Goal: Book appointment/travel/reservation

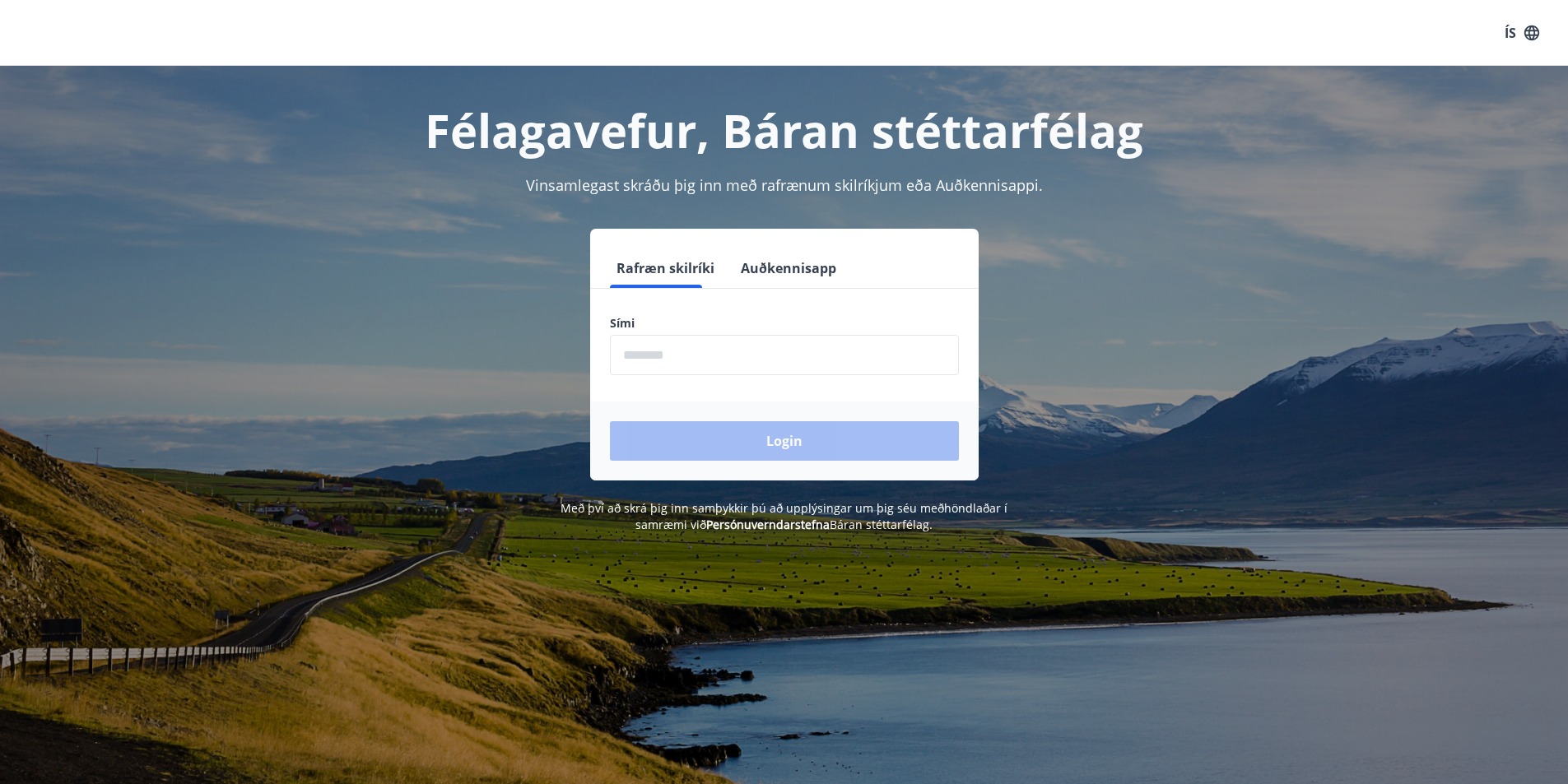
click at [718, 362] on input "phone" at bounding box center [784, 355] width 349 height 41
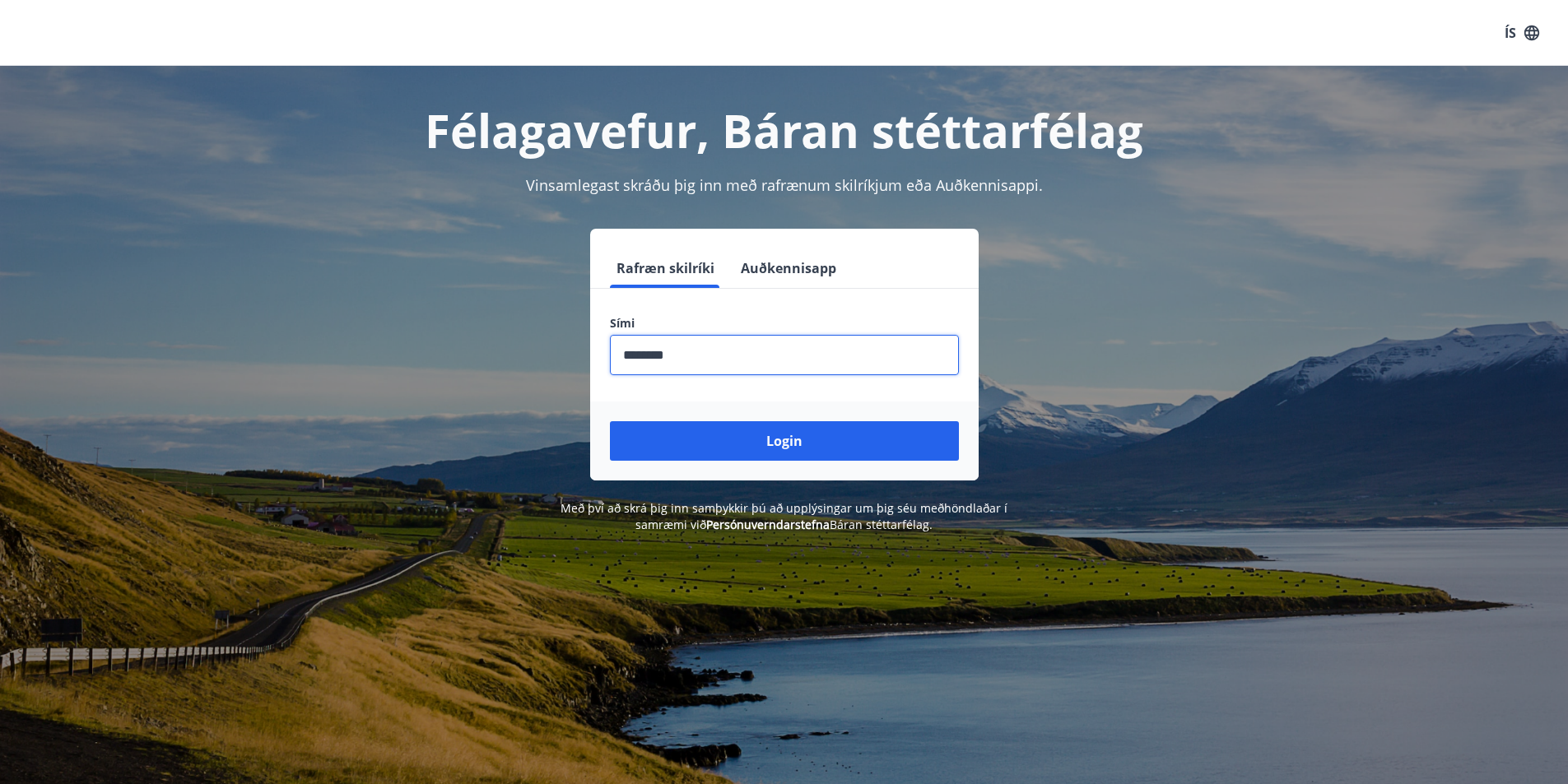
type input "********"
click at [610, 421] on button "Login" at bounding box center [784, 441] width 349 height 40
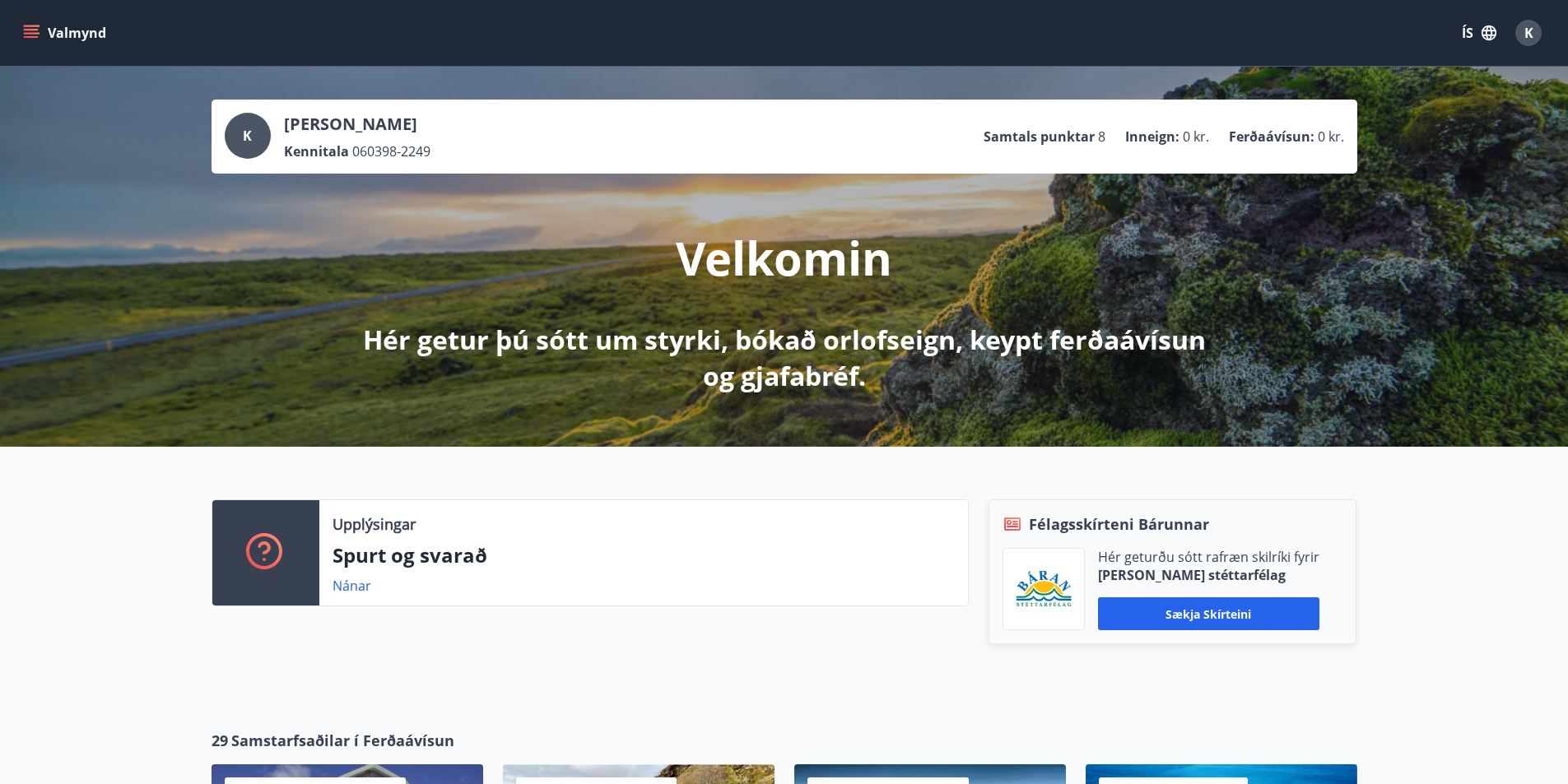
click at [59, 31] on button "Valmynd" at bounding box center [66, 33] width 93 height 30
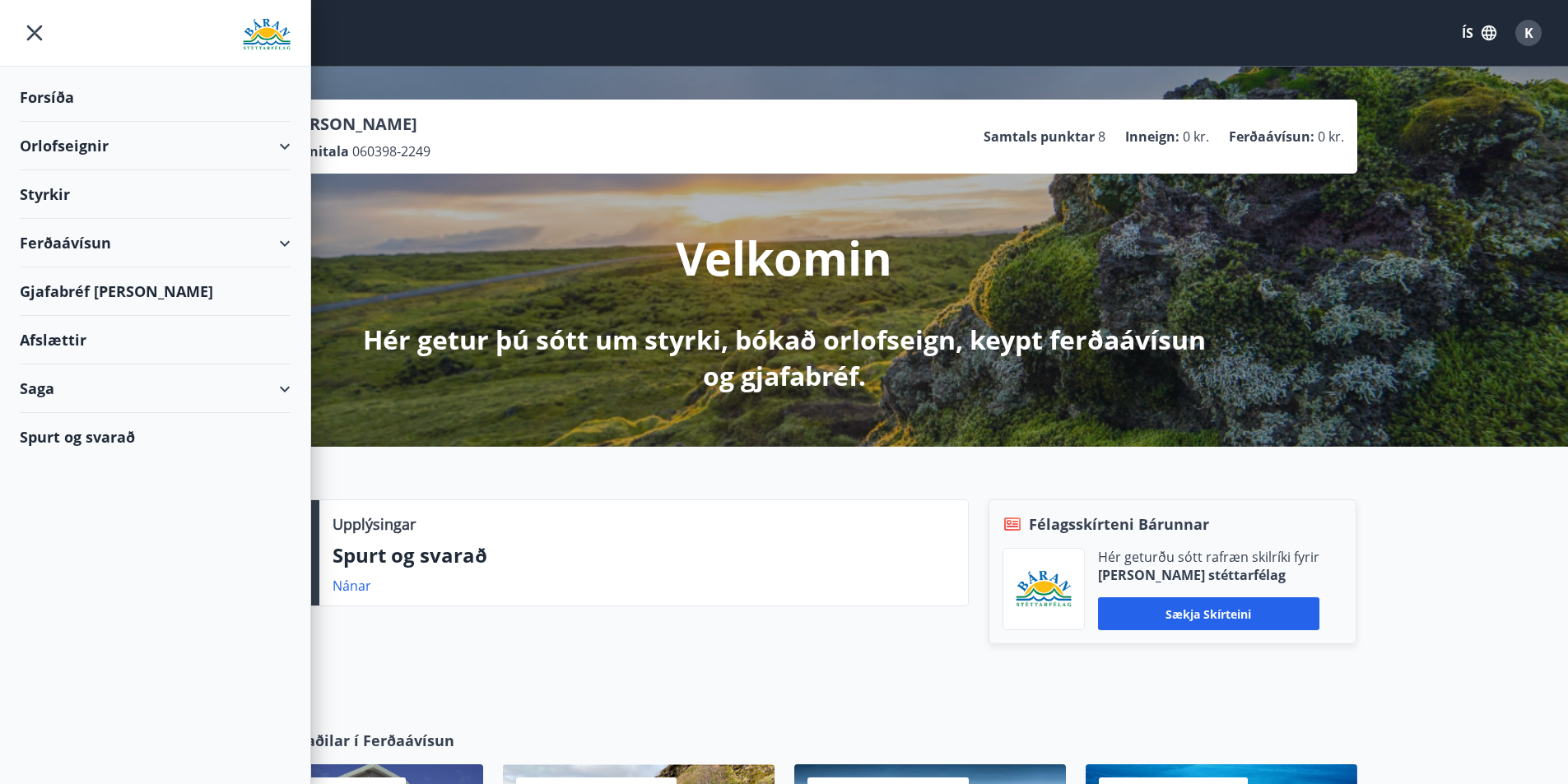
click at [164, 154] on div "Orlofseignir" at bounding box center [155, 146] width 271 height 48
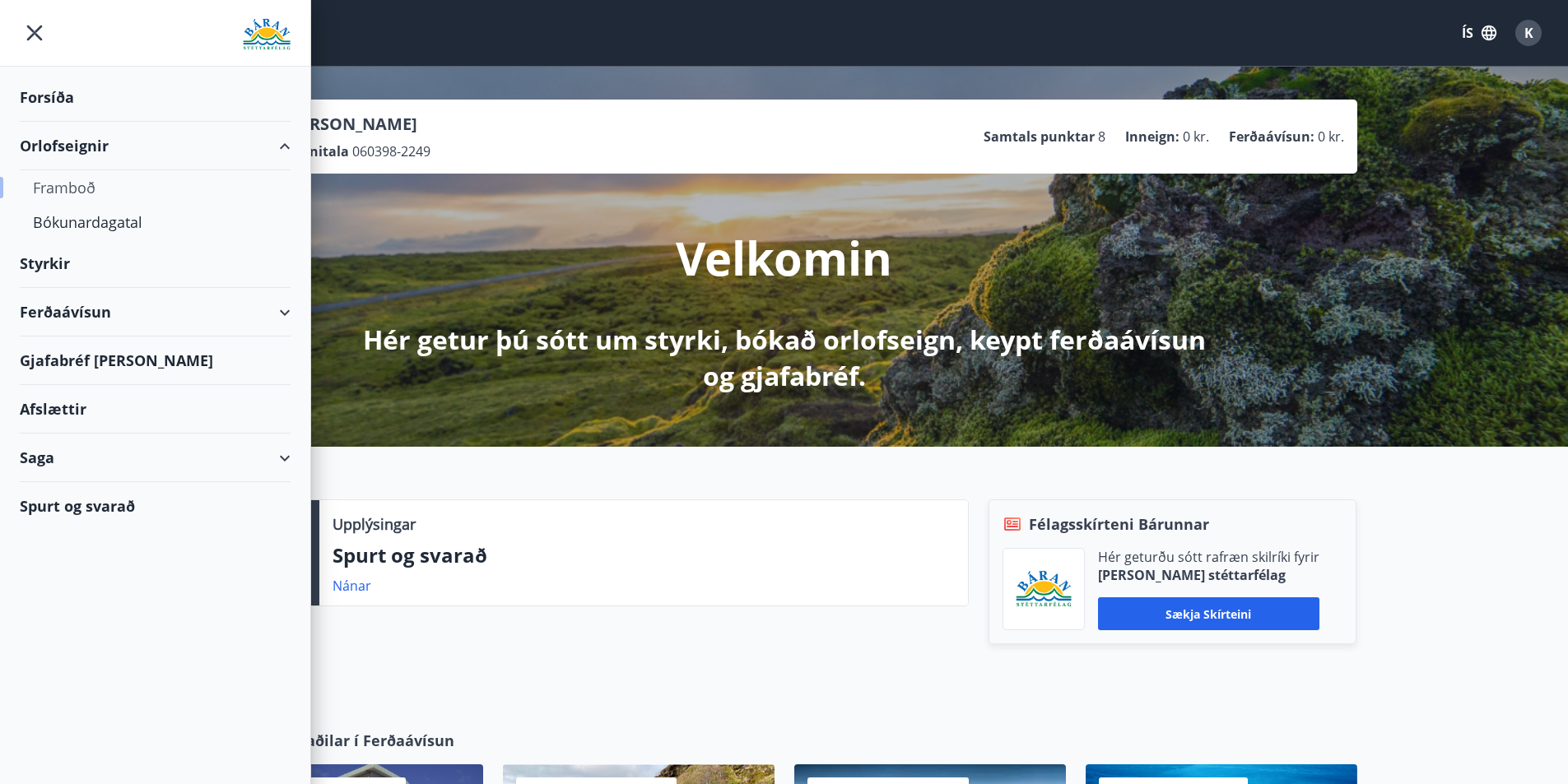
click at [79, 182] on div "Framboð" at bounding box center [155, 188] width 244 height 35
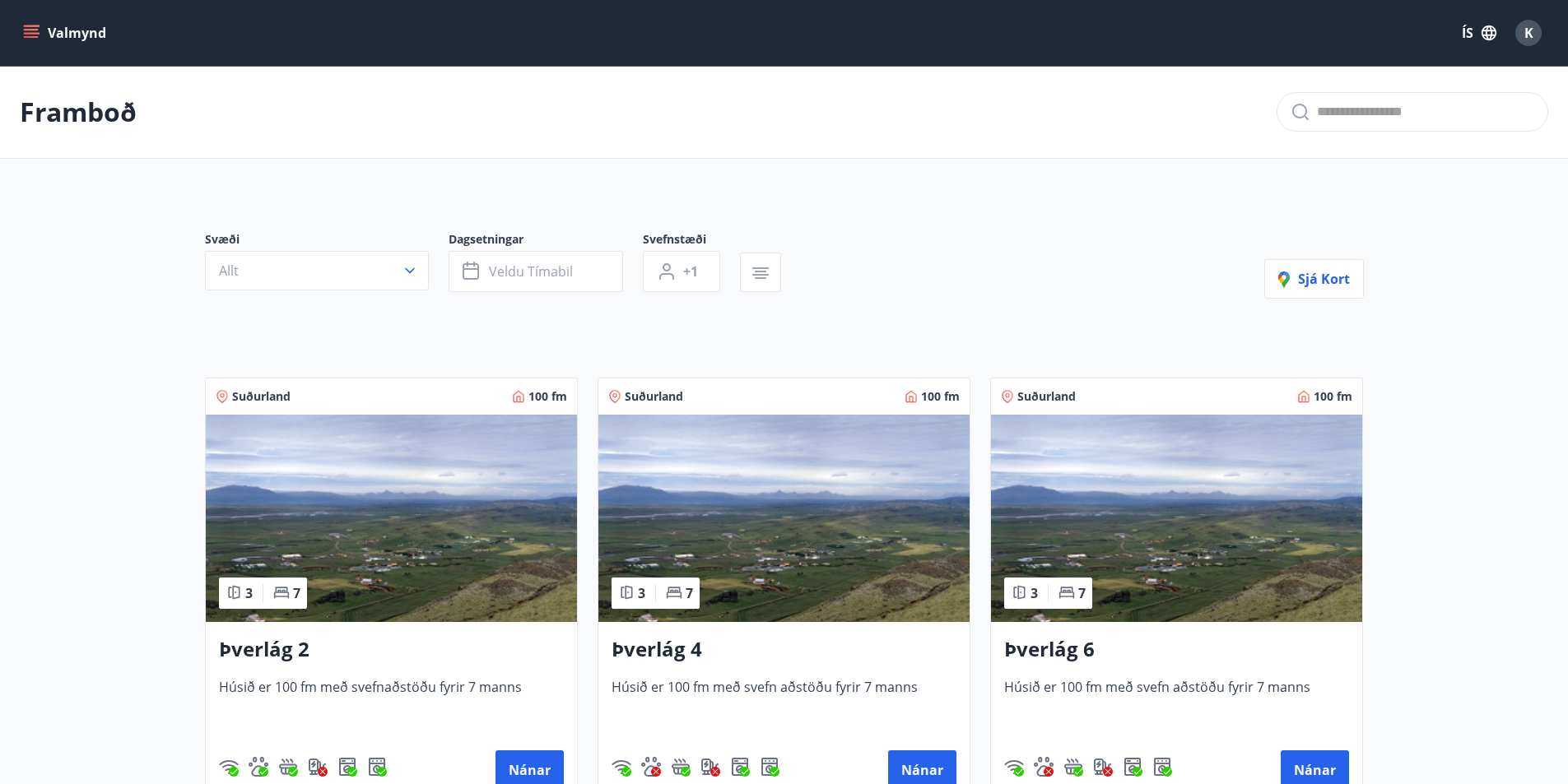
click at [27, 19] on button "Valmynd" at bounding box center [66, 33] width 93 height 30
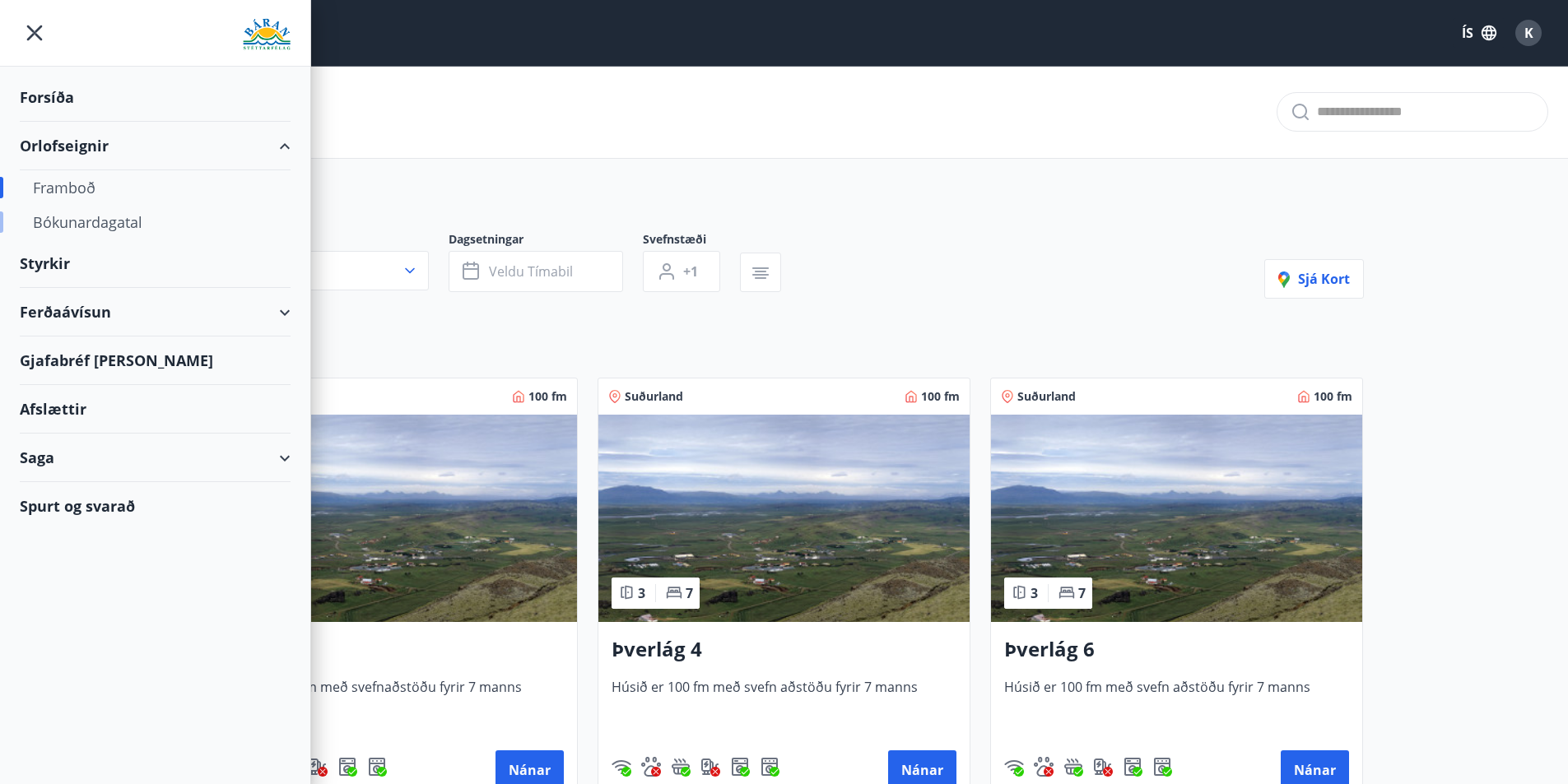
click at [81, 217] on div "Bókunardagatal" at bounding box center [155, 223] width 244 height 35
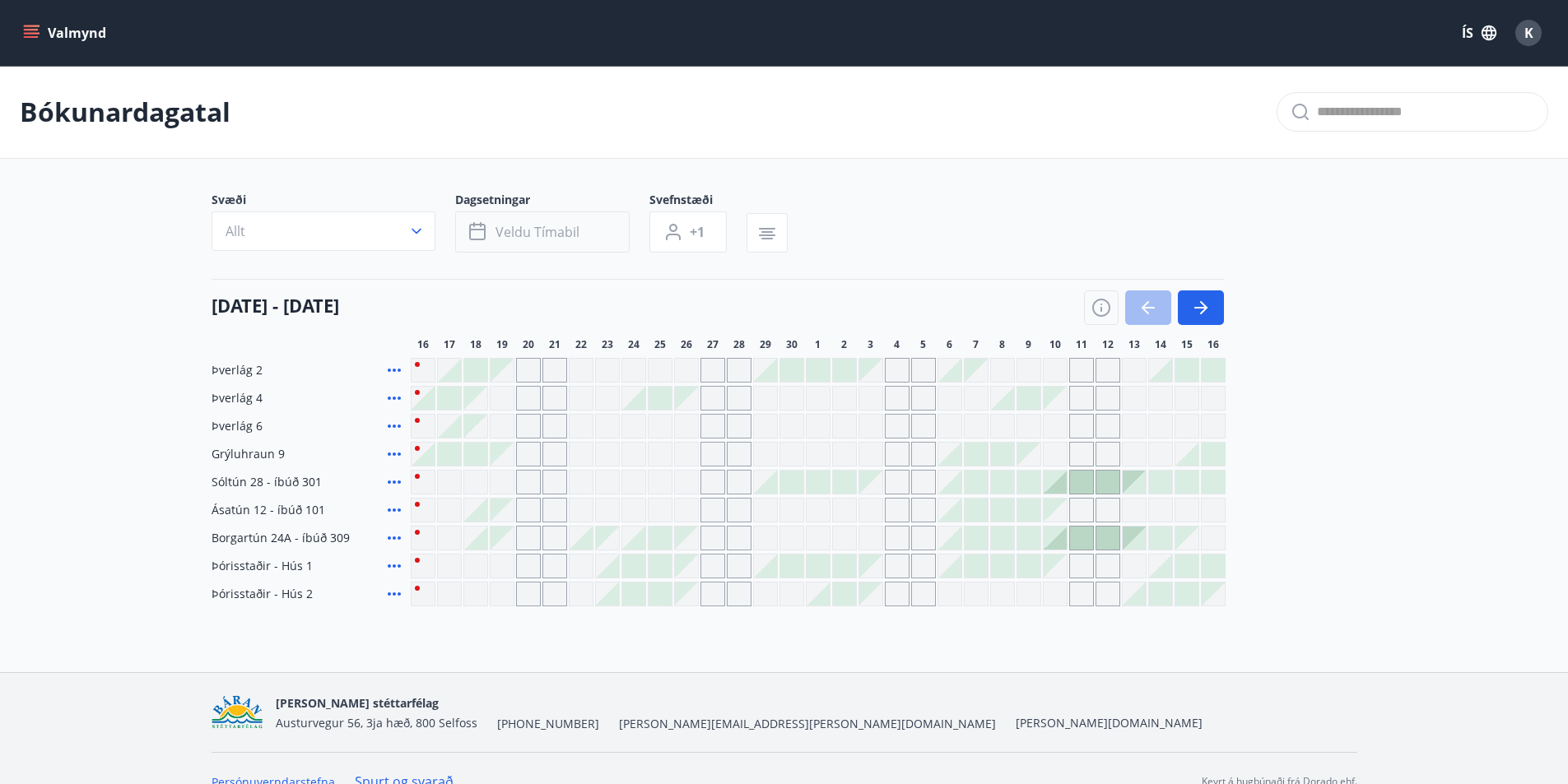
click at [573, 233] on span "Veldu tímabil" at bounding box center [537, 232] width 84 height 18
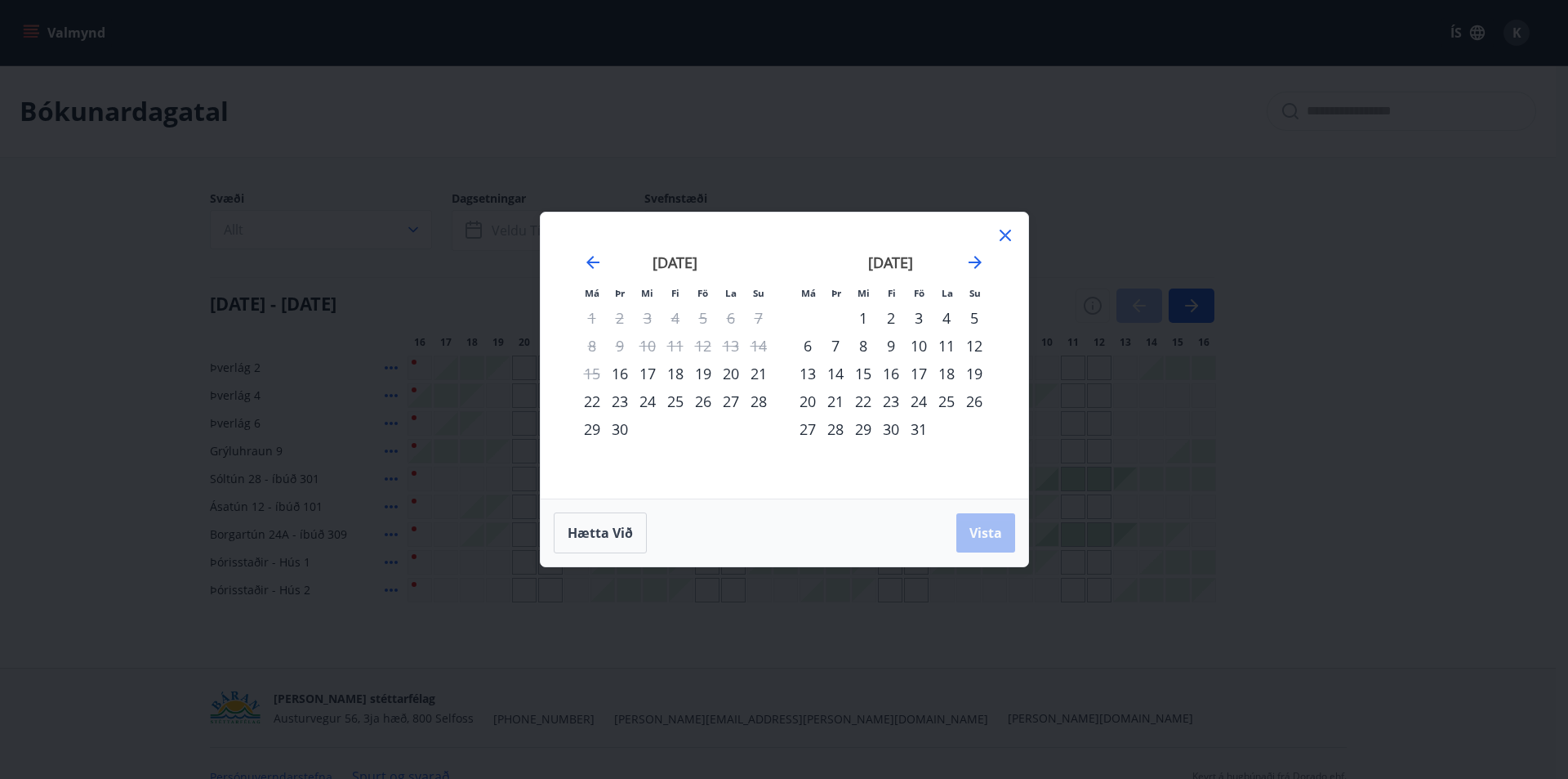
click at [704, 399] on div "26" at bounding box center [704, 401] width 28 height 28
click at [768, 401] on div "28" at bounding box center [759, 401] width 28 height 28
click at [986, 537] on span "Vista" at bounding box center [986, 533] width 33 height 18
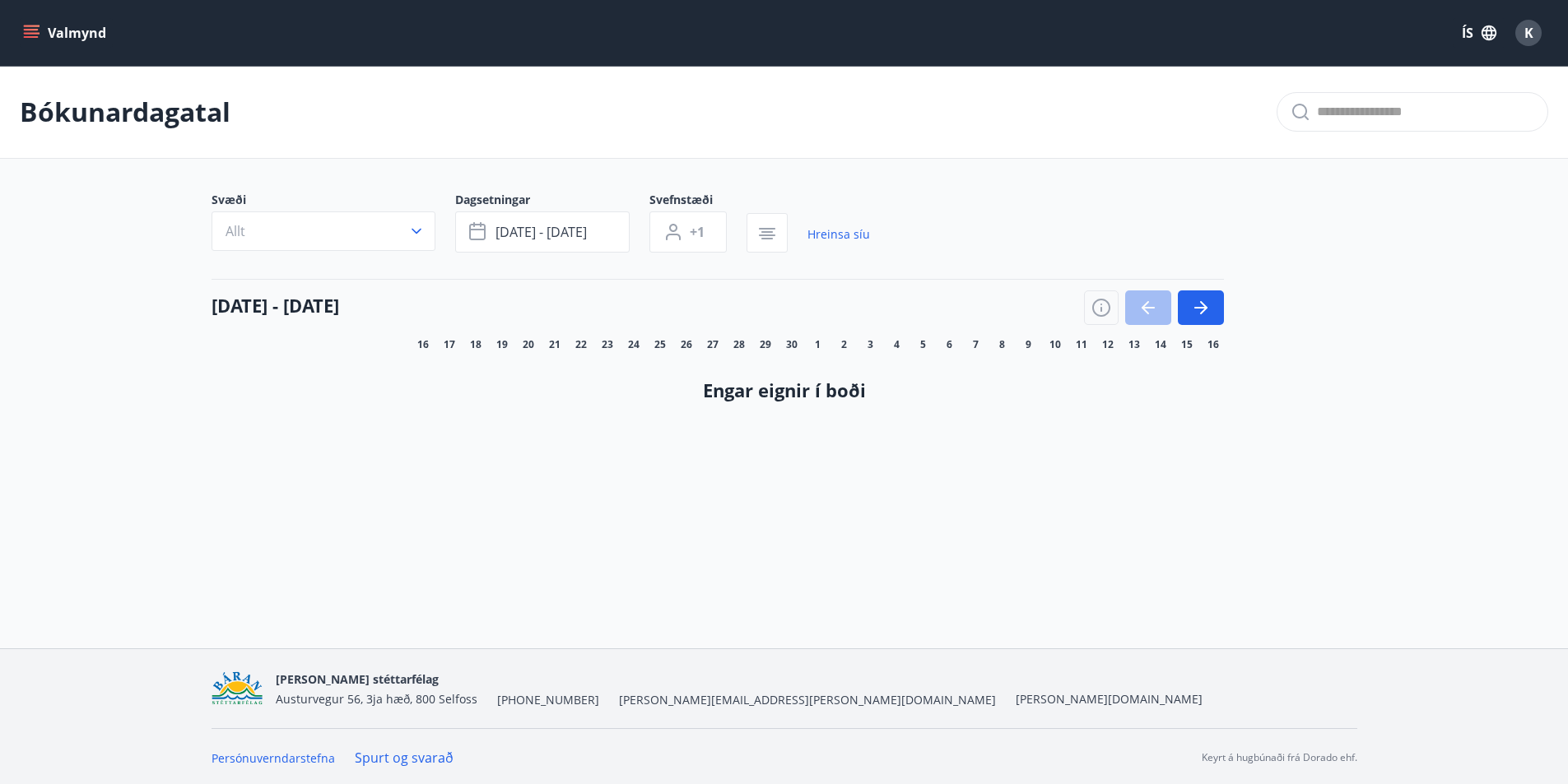
click at [38, 36] on icon "menu" at bounding box center [32, 33] width 17 height 17
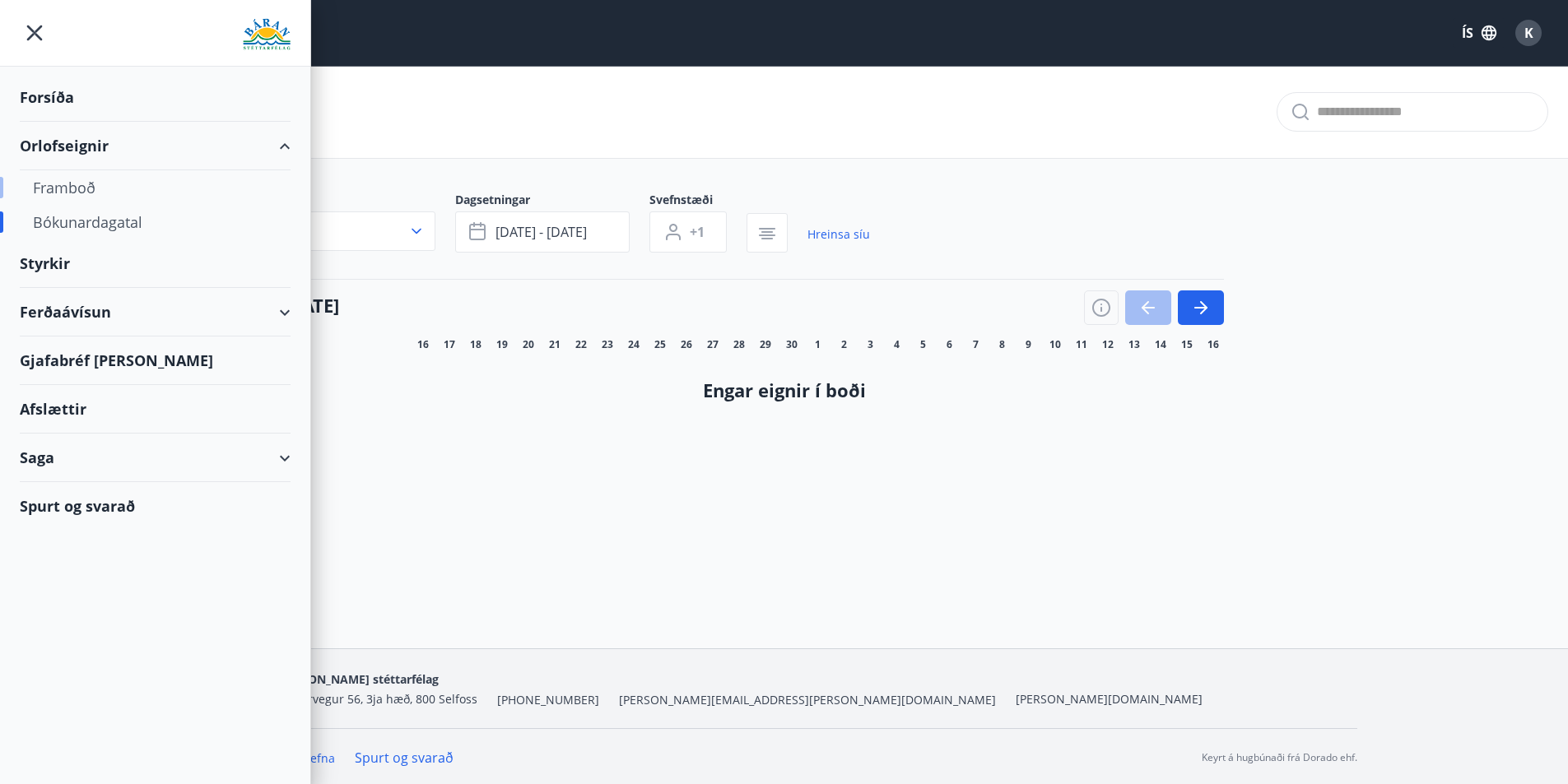
click at [86, 191] on div "Framboð" at bounding box center [155, 188] width 244 height 35
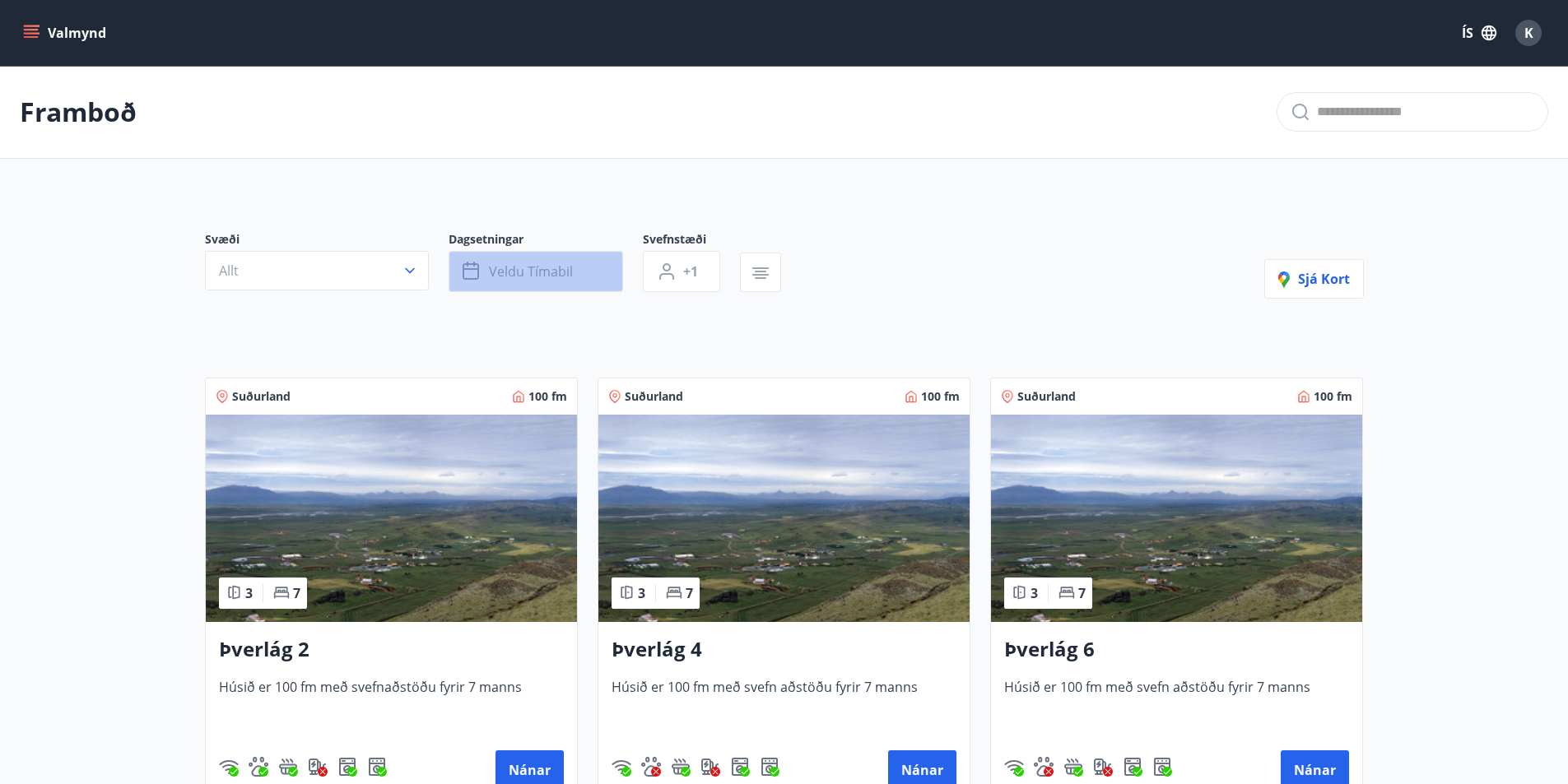
click at [558, 274] on span "Veldu tímabil" at bounding box center [530, 272] width 84 height 18
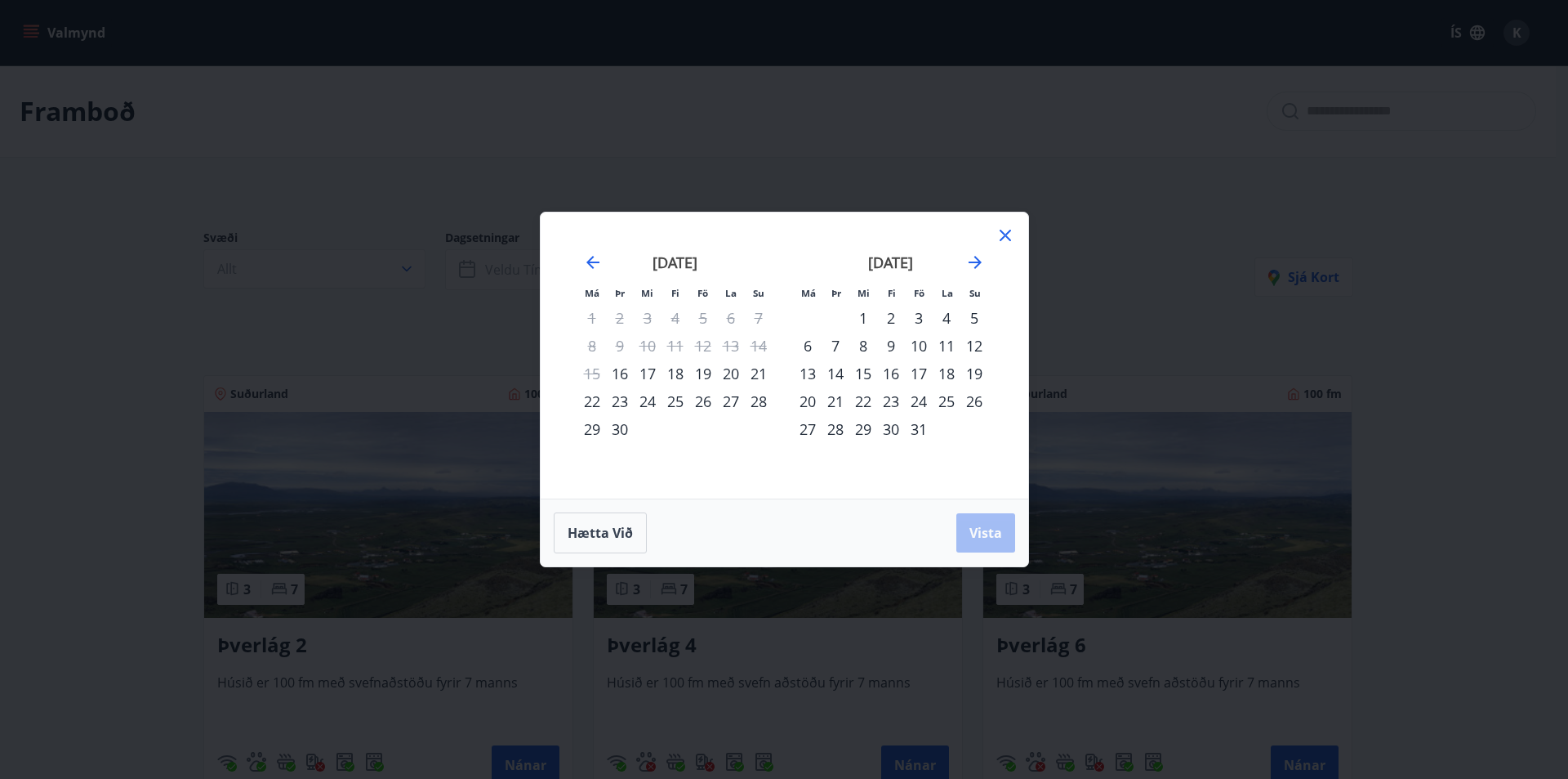
click at [709, 401] on div "26" at bounding box center [704, 401] width 28 height 28
click at [1000, 535] on span "Vista" at bounding box center [986, 533] width 33 height 18
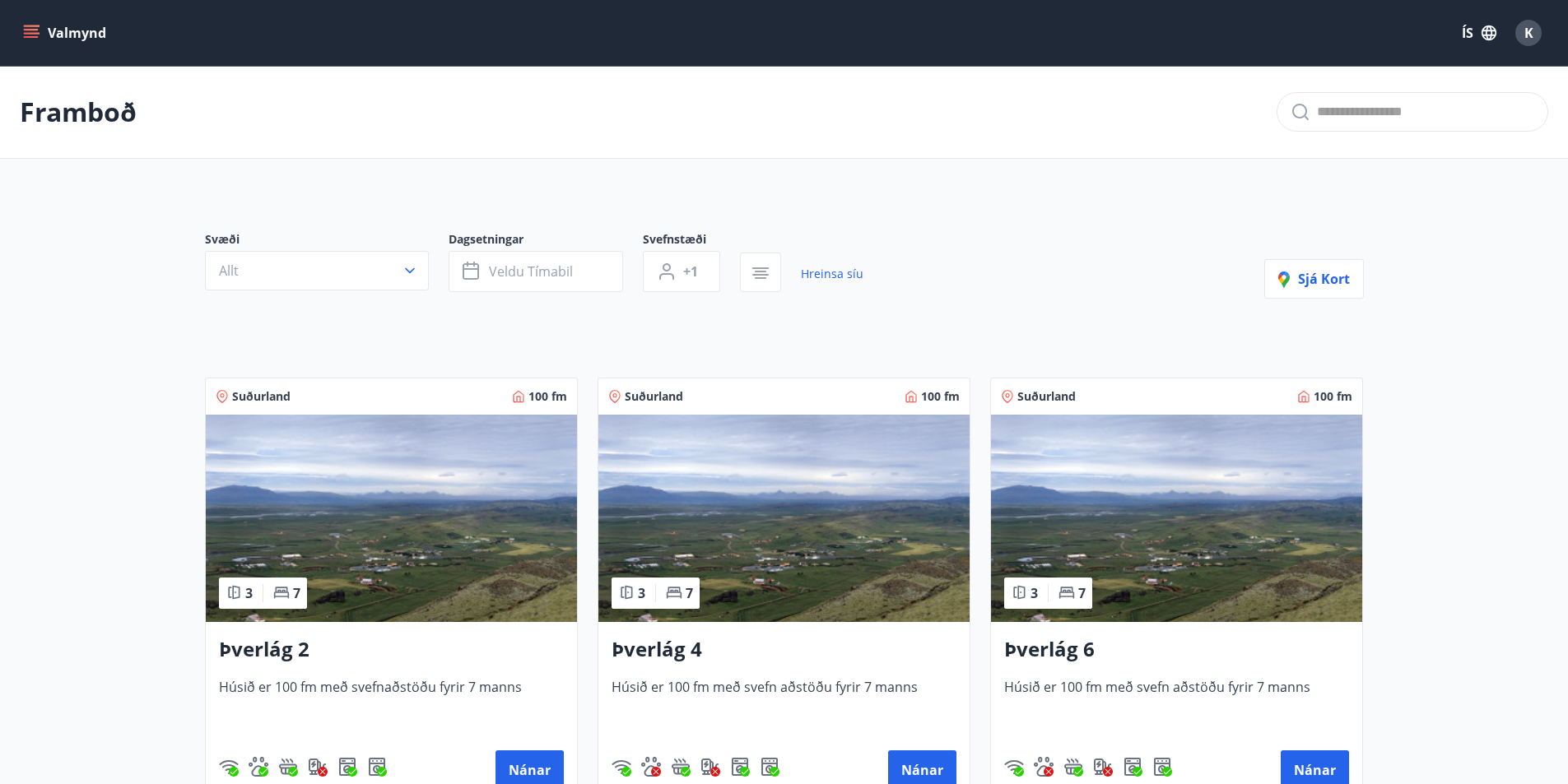
scroll to position [82, 0]
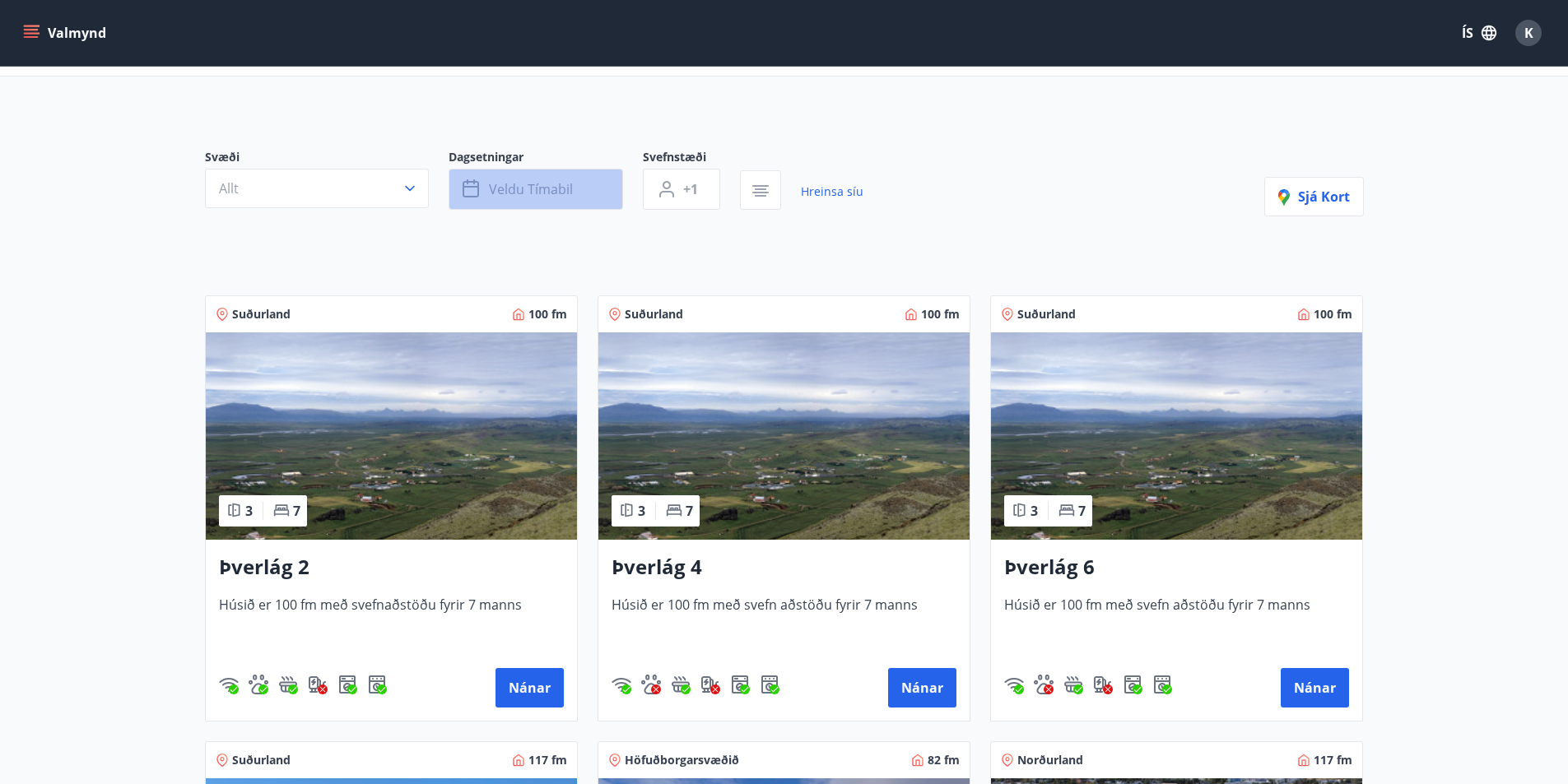
click at [591, 206] on button "Veldu tímabil" at bounding box center [536, 189] width 174 height 42
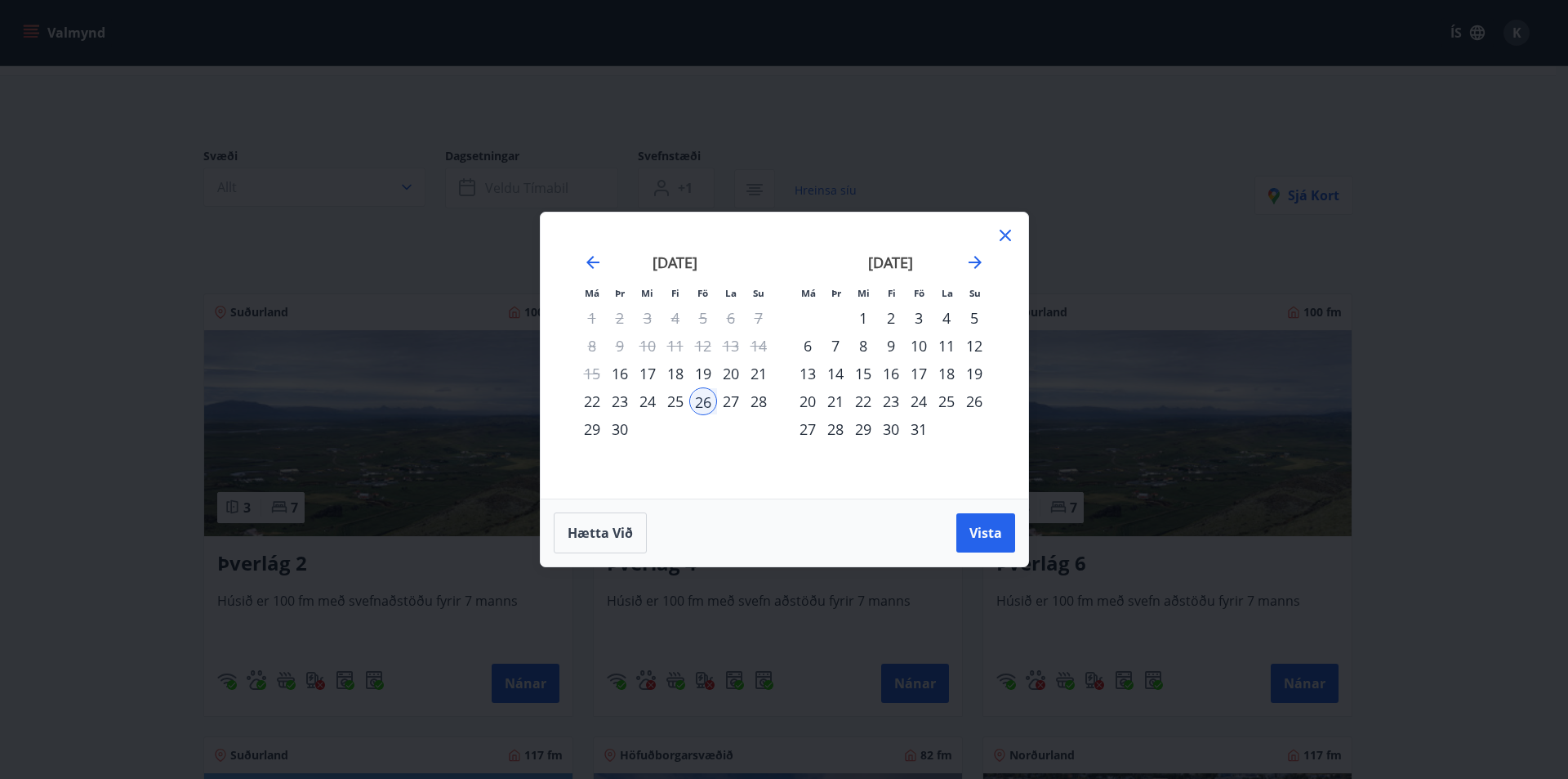
click at [745, 410] on div "28" at bounding box center [759, 401] width 28 height 28
click at [981, 535] on span "Vista" at bounding box center [986, 533] width 33 height 18
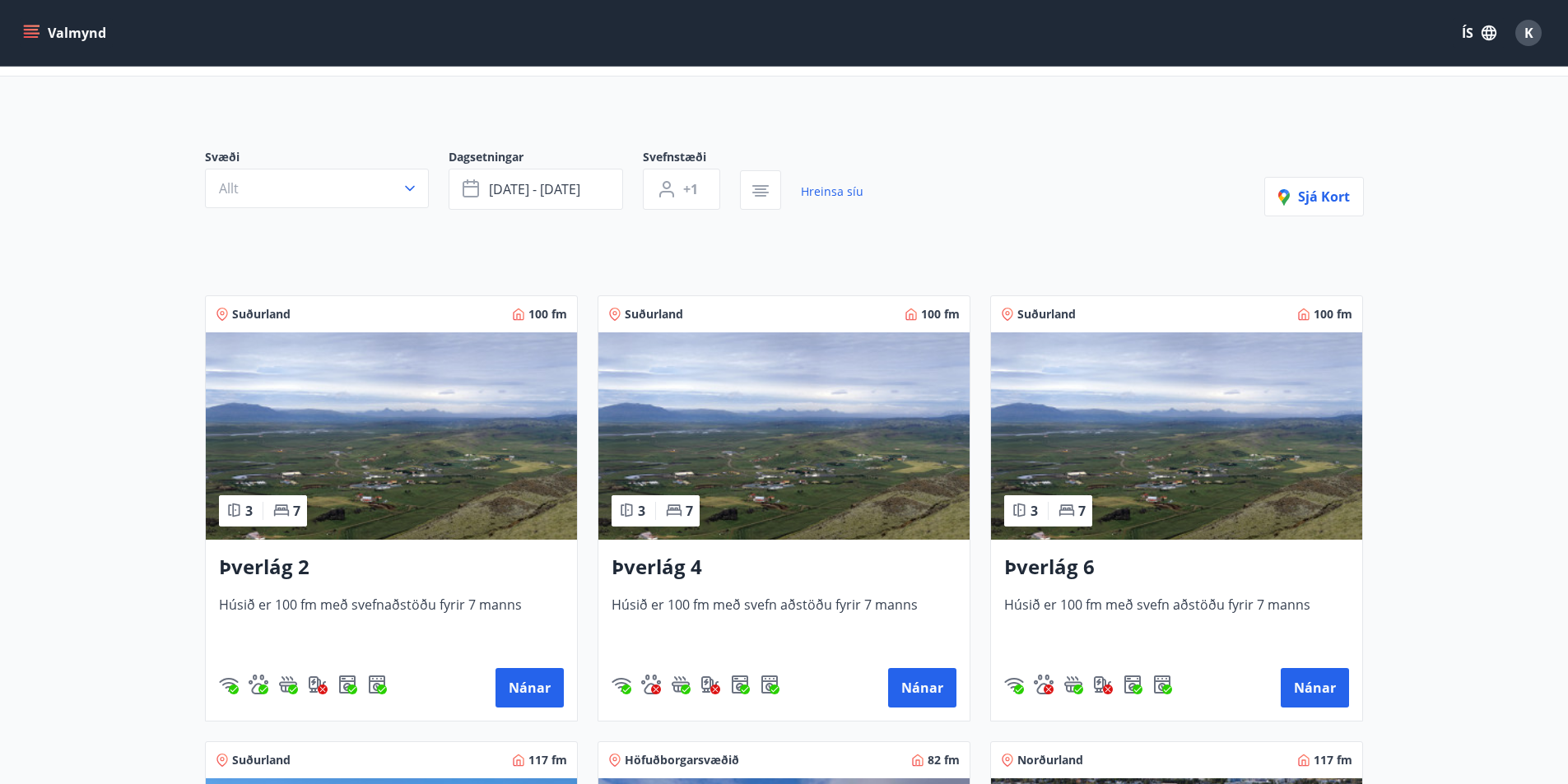
scroll to position [2, 0]
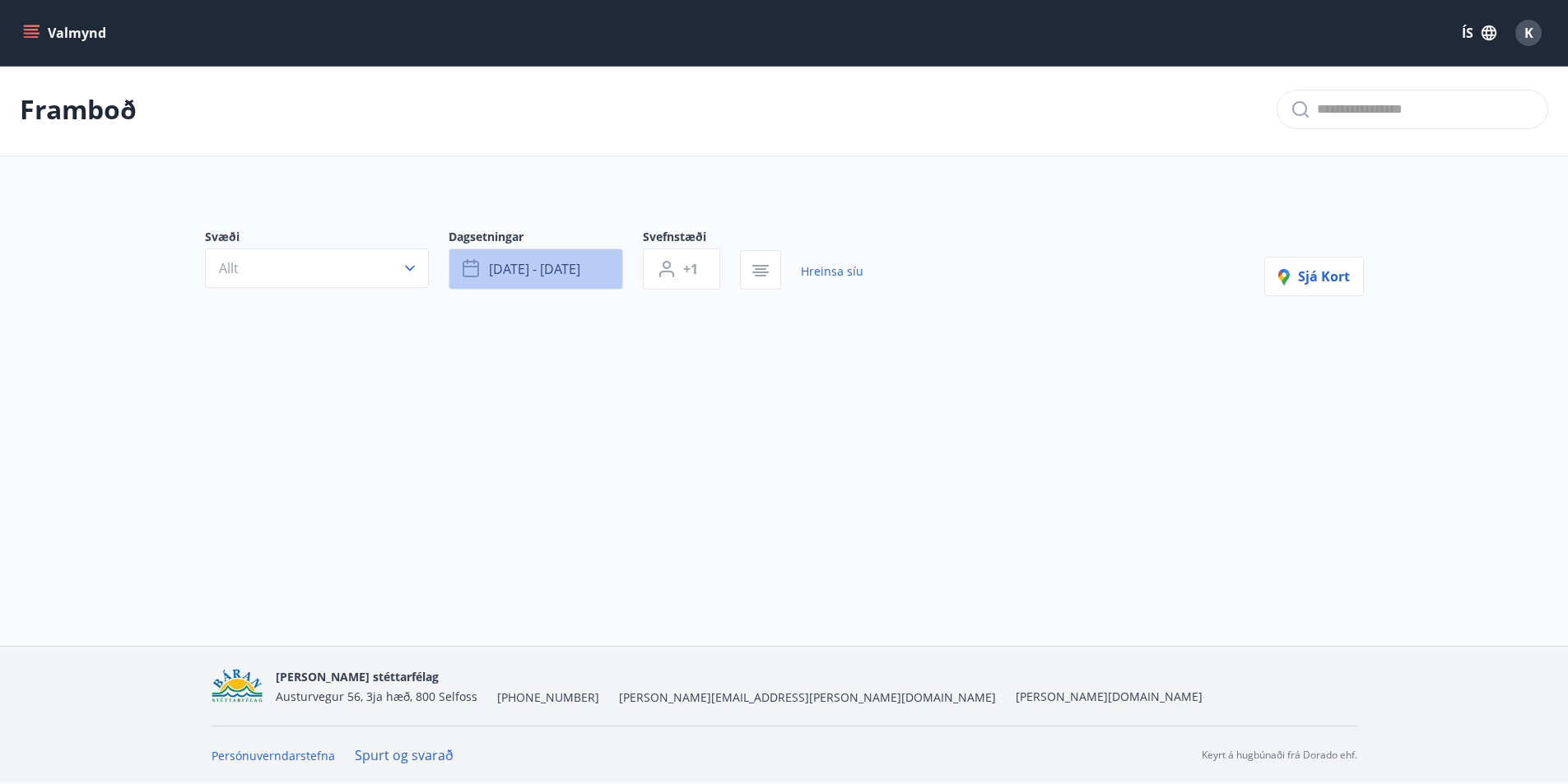
click at [536, 277] on span "[DATE] - [DATE]" at bounding box center [534, 269] width 91 height 18
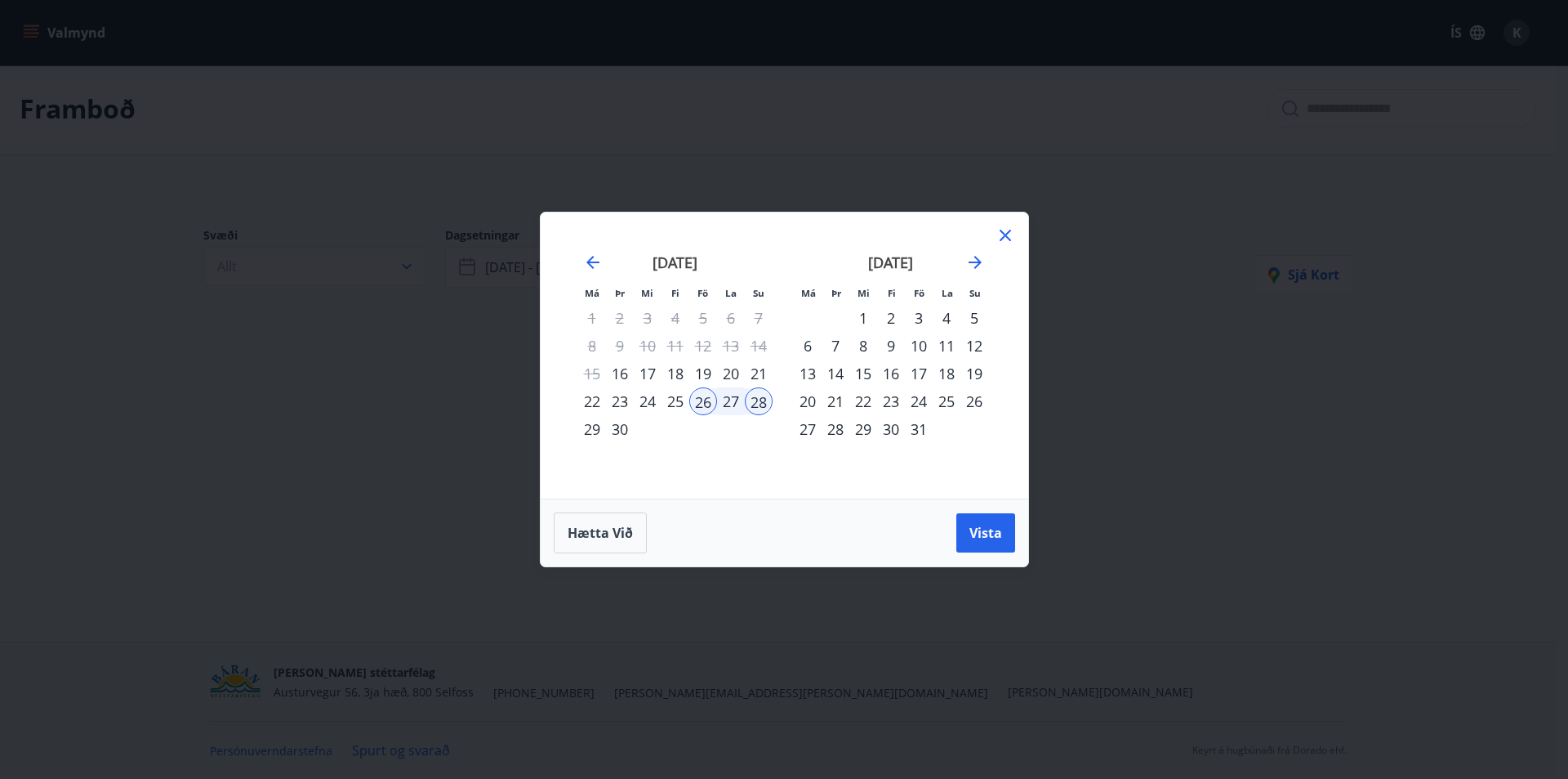
click at [923, 399] on div "24" at bounding box center [919, 401] width 28 height 28
click at [976, 405] on div "26" at bounding box center [975, 401] width 28 height 28
click at [987, 536] on span "Vista" at bounding box center [986, 533] width 33 height 18
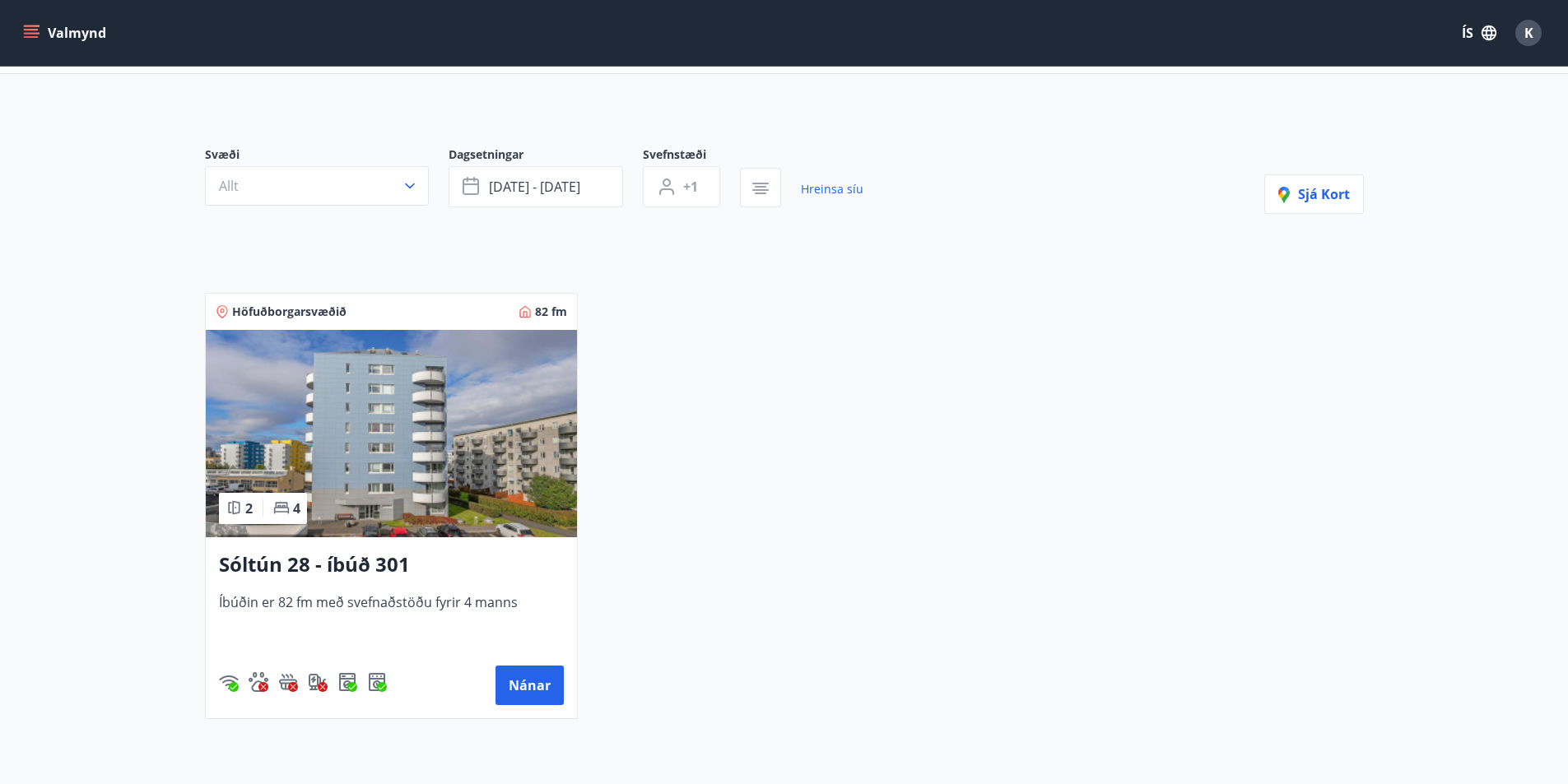
scroll to position [167, 0]
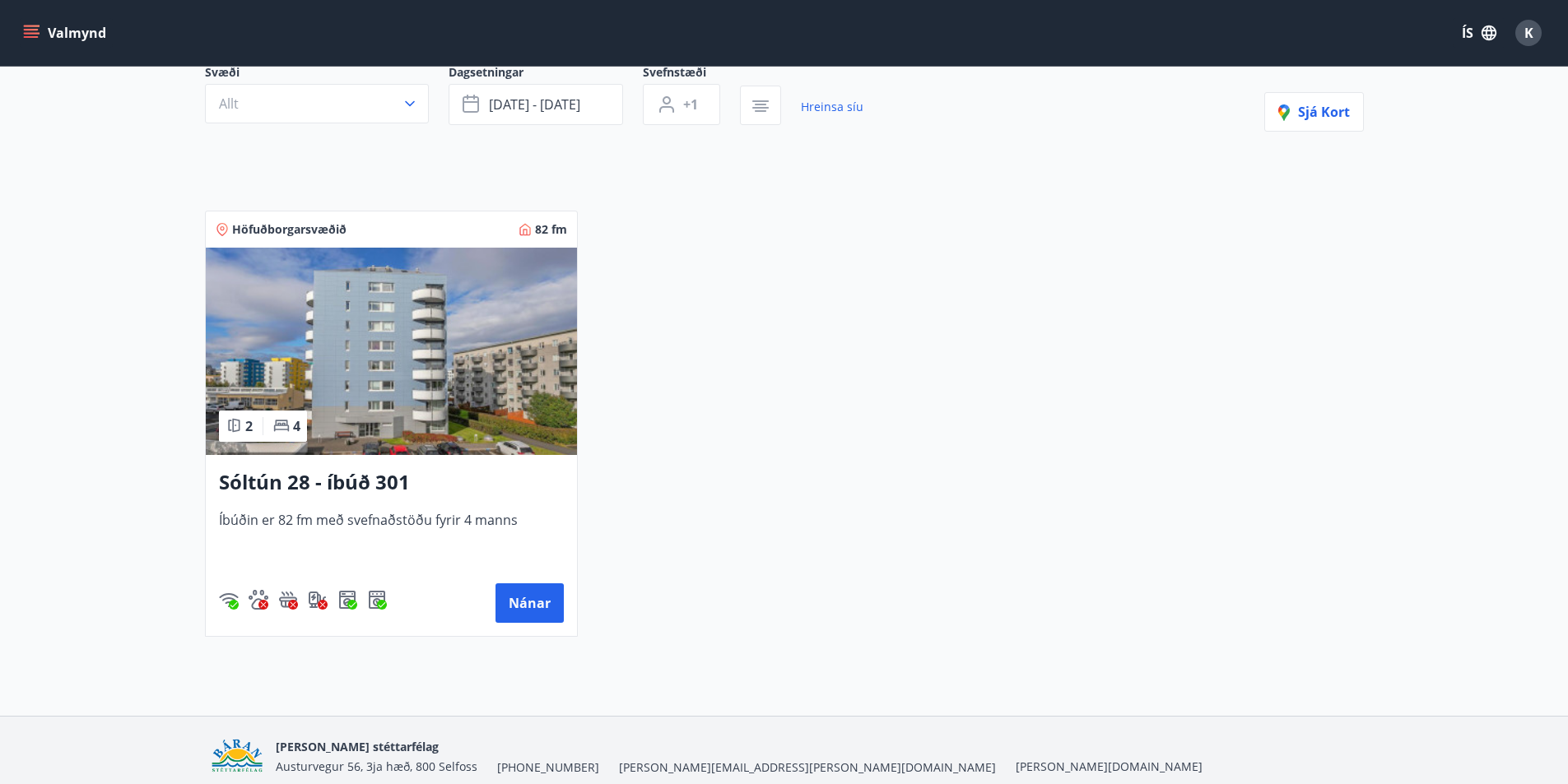
click at [633, 498] on div "Höfuðborgarsvæðið 82 fm 2 4 Sóltún 28 - íbúð 301 Íbúðin er 82 fm með svefnaðstö…" at bounding box center [774, 414] width 1178 height 446
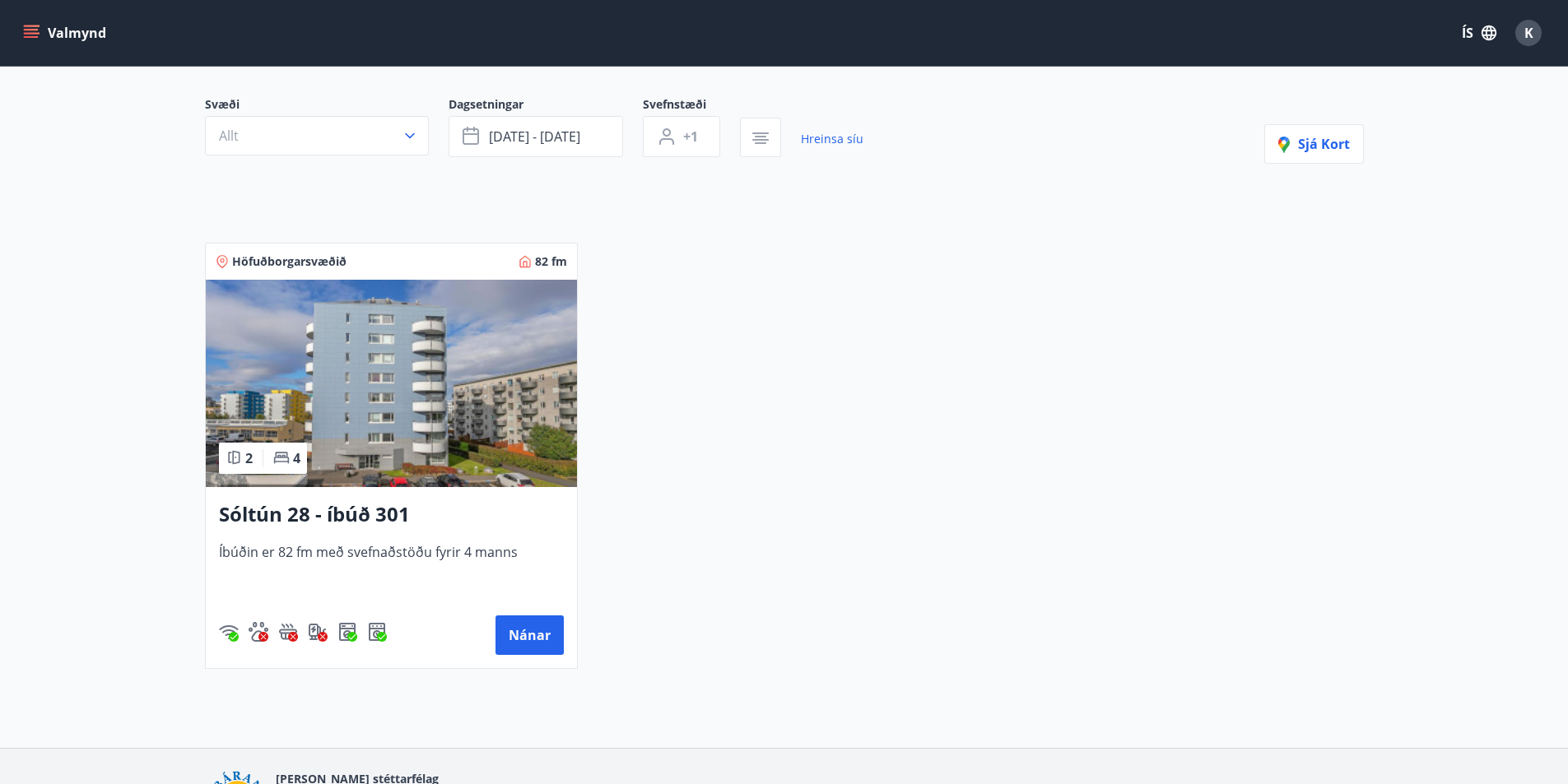
scroll to position [85, 0]
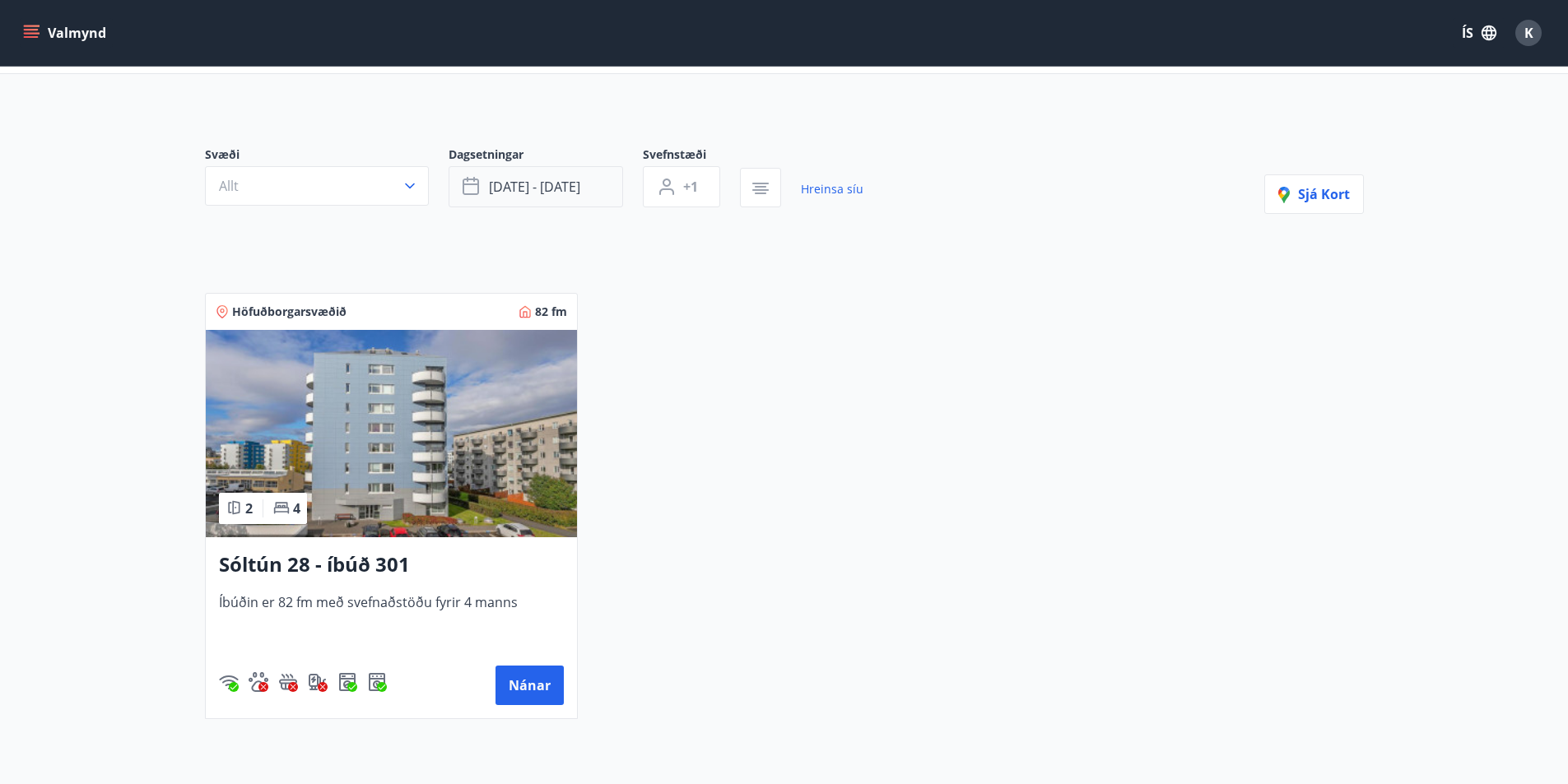
click at [534, 194] on span "[DATE] - [DATE]" at bounding box center [534, 187] width 91 height 18
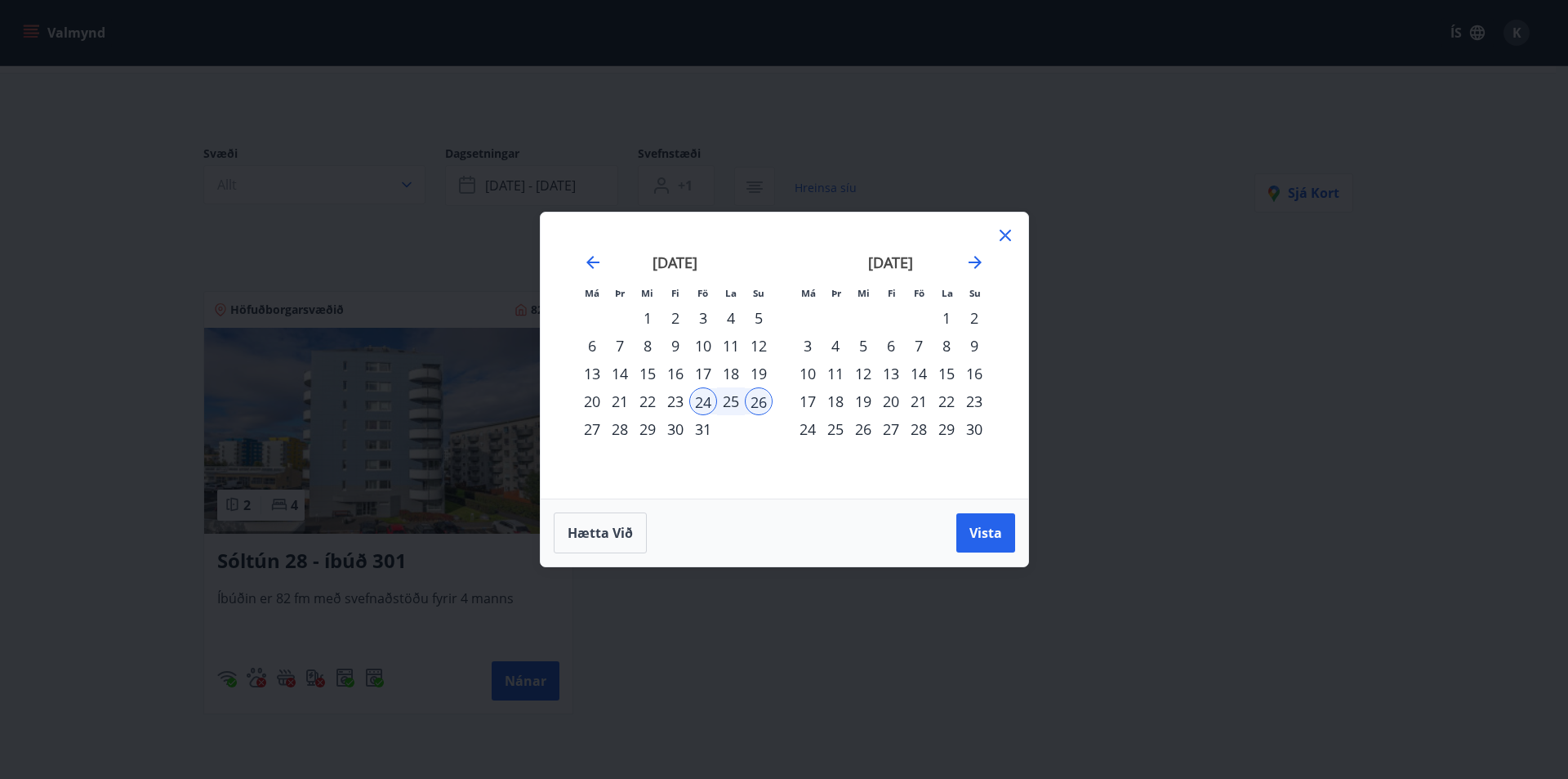
click at [710, 351] on div "10" at bounding box center [704, 346] width 28 height 28
click at [740, 350] on div "11" at bounding box center [731, 346] width 28 height 28
click at [758, 349] on div "12" at bounding box center [759, 346] width 28 height 28
click at [712, 336] on div "10" at bounding box center [704, 346] width 28 height 28
click at [760, 347] on div "12" at bounding box center [759, 346] width 28 height 28
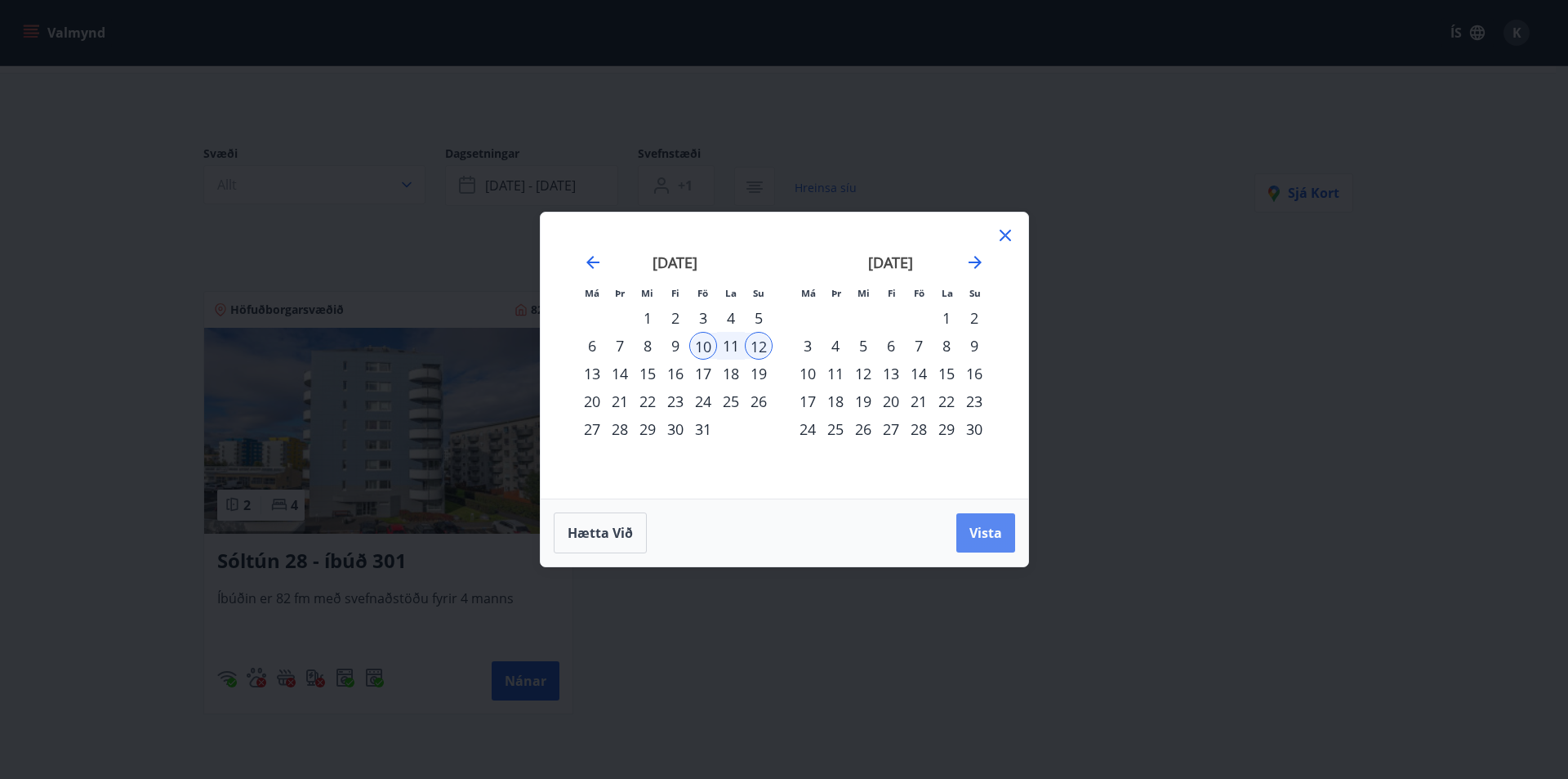
click at [989, 541] on span "Vista" at bounding box center [986, 533] width 33 height 18
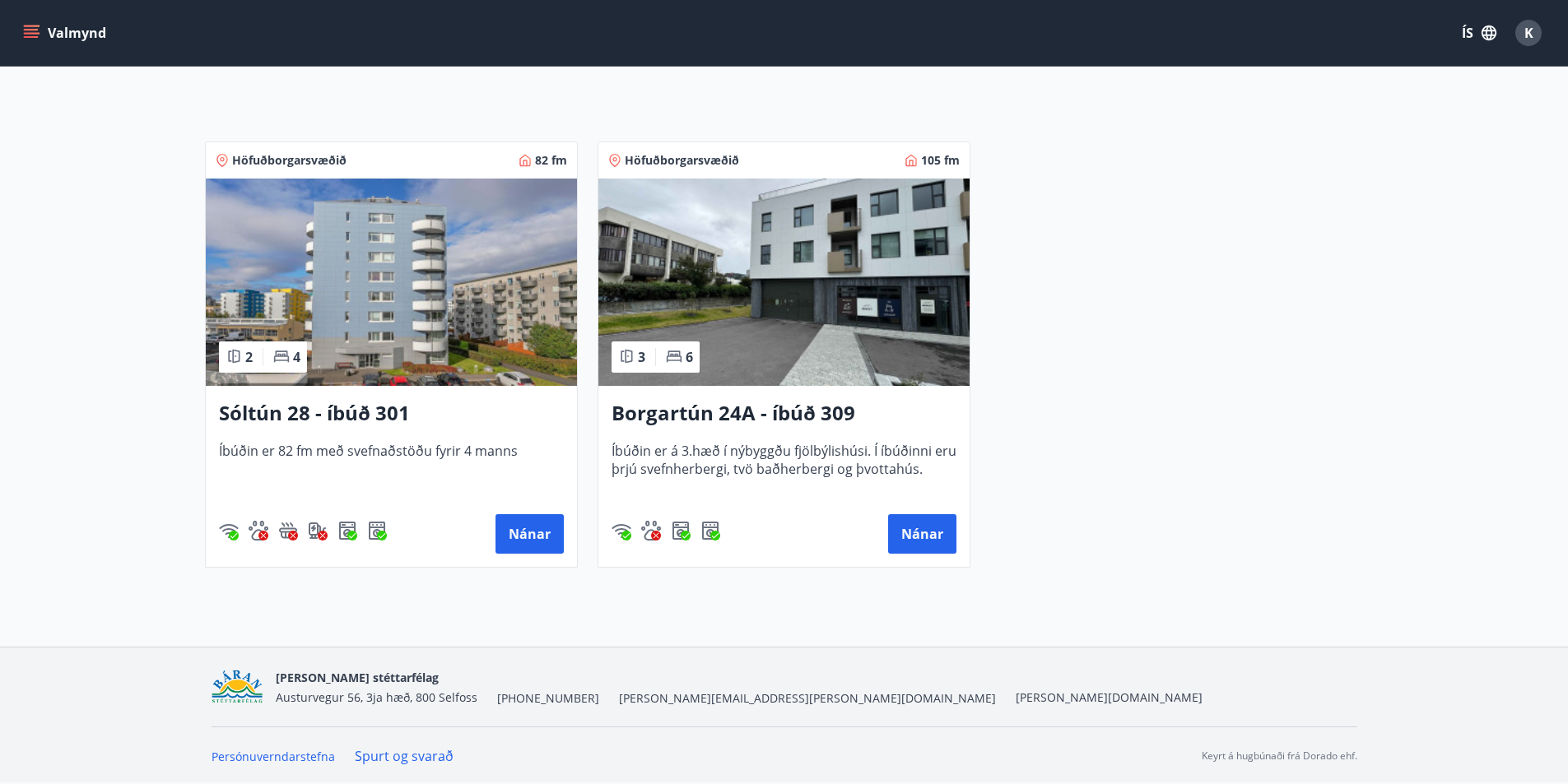
scroll to position [237, 0]
click at [876, 406] on h3 "Borgartún 24A - íbúð 309" at bounding box center [784, 413] width 345 height 30
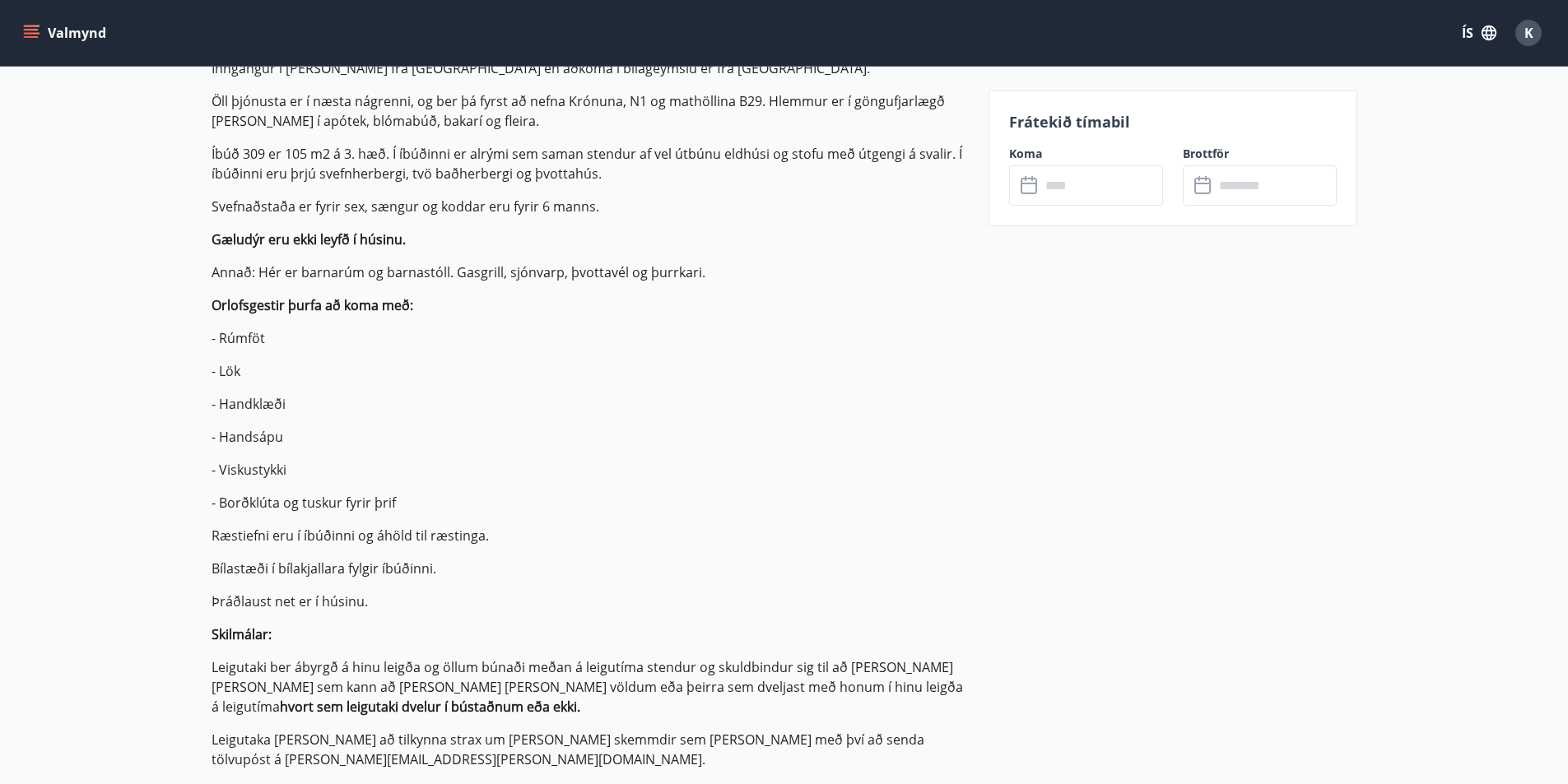
scroll to position [658, 0]
